Goal: Information Seeking & Learning: Learn about a topic

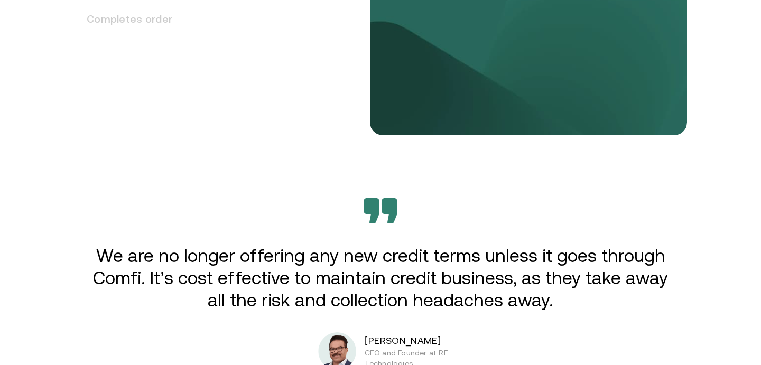
scroll to position [1826, 0]
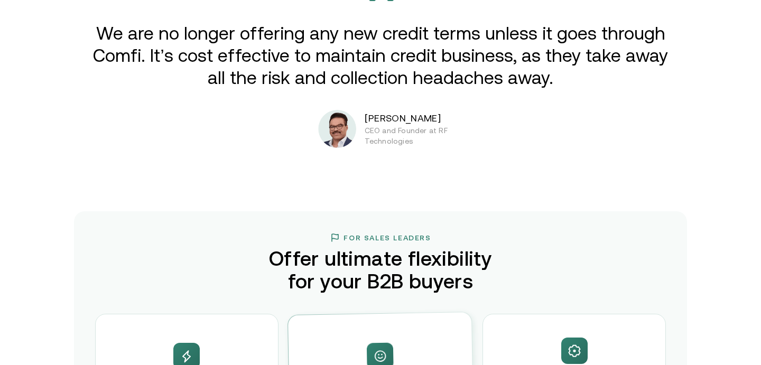
click at [370, 58] on p "We are no longer offering any new credit terms unless it goes through Comfi. It…" at bounding box center [380, 55] width 582 height 67
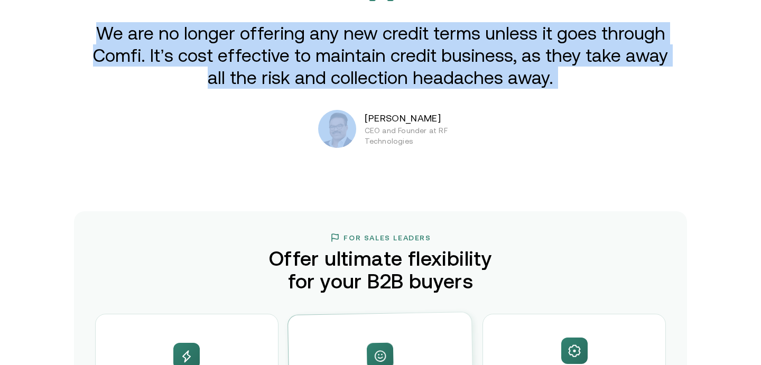
click at [370, 58] on p "We are no longer offering any new credit terms unless it goes through Comfi. It…" at bounding box center [380, 55] width 582 height 67
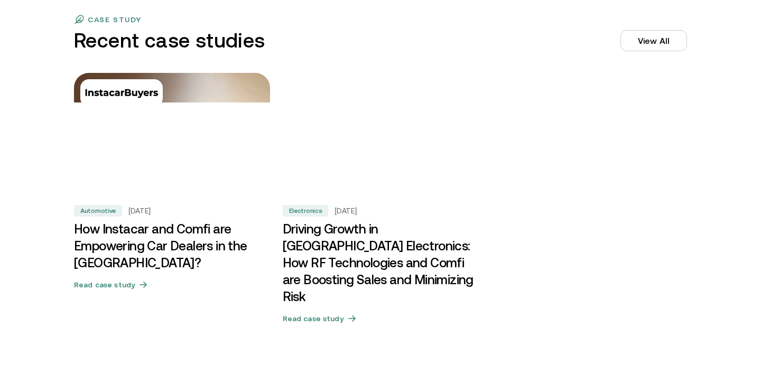
scroll to position [3242, 0]
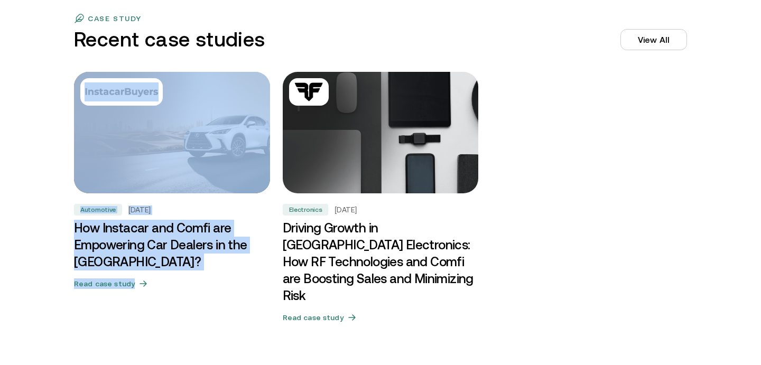
click at [278, 147] on div "Automotive [DATE] How Instacar and Comfi are Empowering Car Dealers in the [GEO…" at bounding box center [380, 201] width 634 height 259
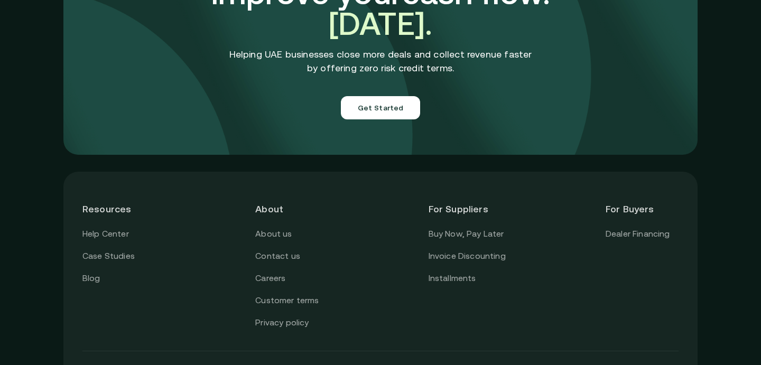
scroll to position [3804, 0]
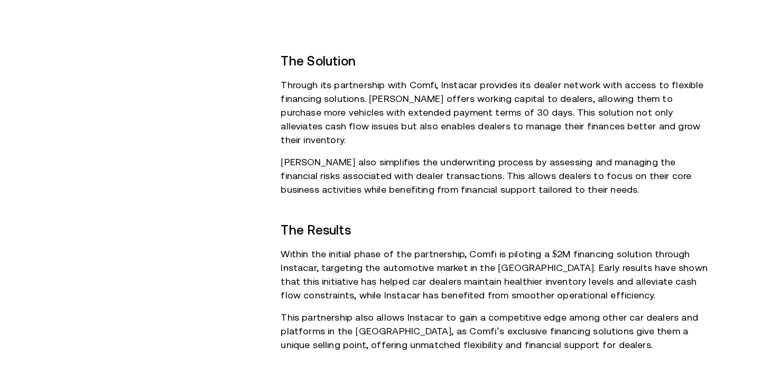
scroll to position [780, 0]
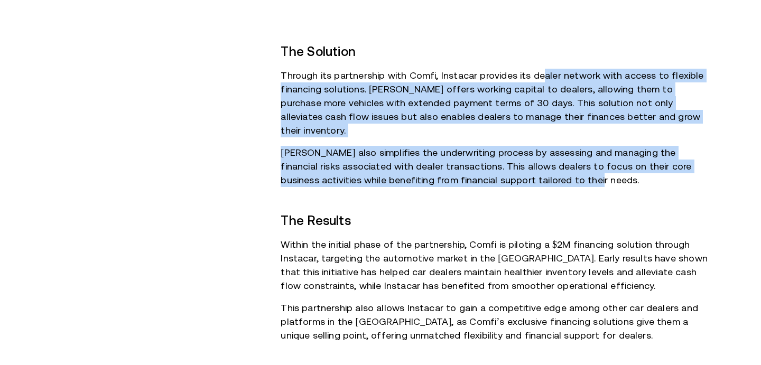
drag, startPoint x: 537, startPoint y: 71, endPoint x: 579, endPoint y: 163, distance: 100.5
click at [579, 163] on div "Summary Instacar, a leading digital auto auction platform, connects car sellers…" at bounding box center [496, 12] width 433 height 887
click at [579, 163] on p "Comfi also simplifies the underwriting process by assessing and managing the fi…" at bounding box center [496, 166] width 433 height 41
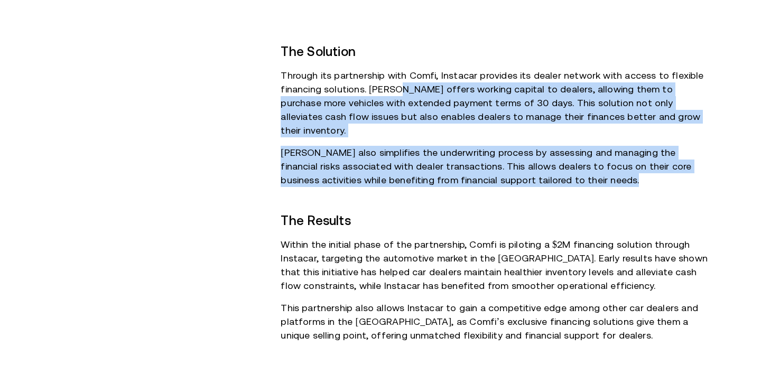
drag, startPoint x: 579, startPoint y: 163, endPoint x: 388, endPoint y: 90, distance: 204.5
click at [388, 90] on div "Summary Instacar, a leading digital auto auction platform, connects car sellers…" at bounding box center [496, 12] width 433 height 887
click at [388, 90] on p "Through its partnership with Comfi, Instacar provides its dealer network with a…" at bounding box center [496, 103] width 433 height 69
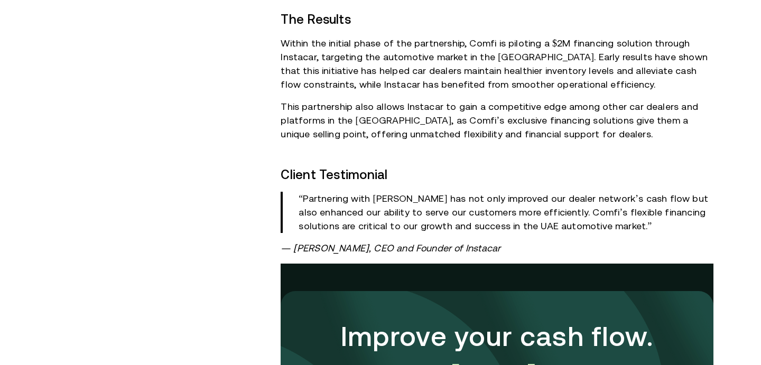
scroll to position [983, 0]
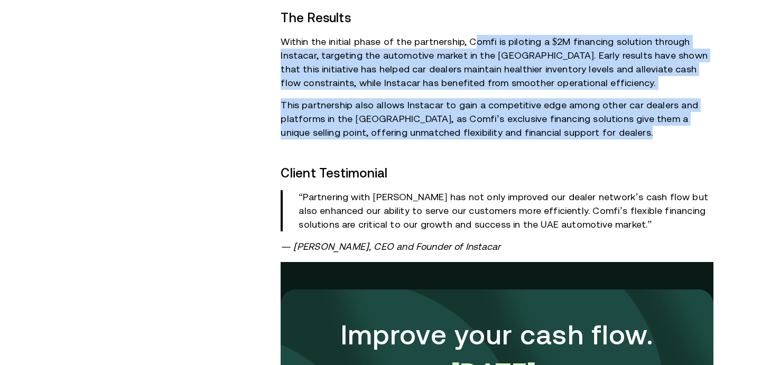
drag, startPoint x: 588, startPoint y: 128, endPoint x: 466, endPoint y: 27, distance: 158.7
click at [466, 35] on p "Within the initial phase of the partnership, Comfi is piloting a $2M financing …" at bounding box center [496, 62] width 433 height 55
drag, startPoint x: 466, startPoint y: 27, endPoint x: 530, endPoint y: 128, distance: 119.2
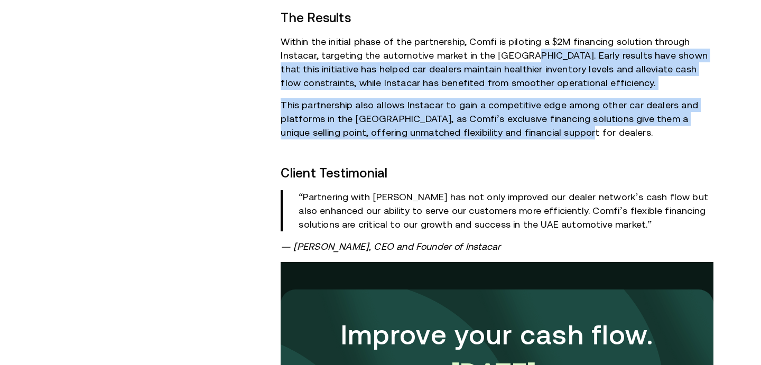
drag, startPoint x: 552, startPoint y: 118, endPoint x: 521, endPoint y: 34, distance: 89.6
click at [521, 35] on p "Within the initial phase of the partnership, Comfi is piloting a $2M financing …" at bounding box center [496, 62] width 433 height 55
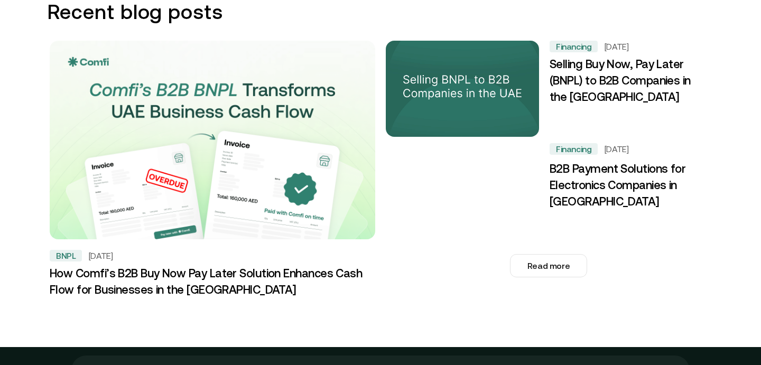
scroll to position [1461, 0]
